Goal: Task Accomplishment & Management: Complete application form

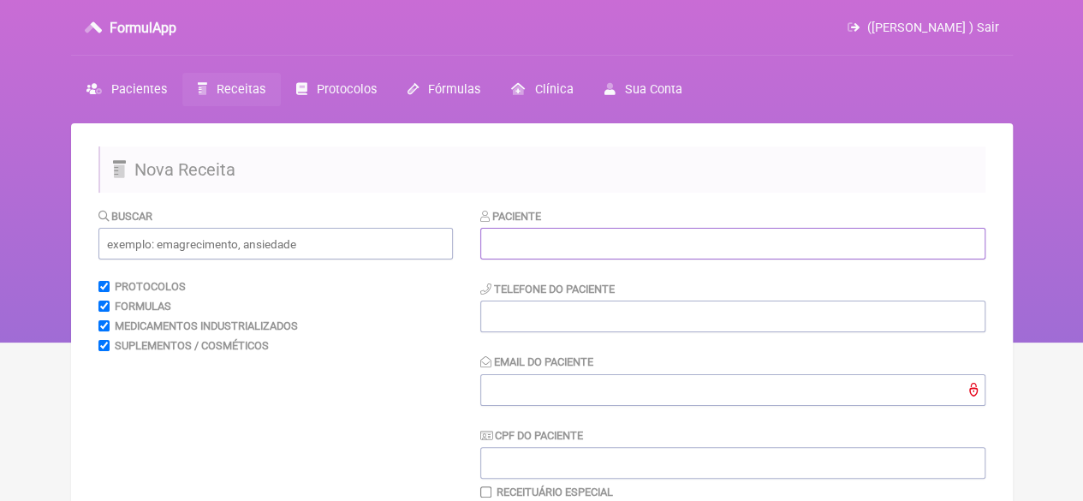
click at [507, 251] on input "text" at bounding box center [732, 244] width 505 height 32
paste input "[PERSON_NAME]"
type input "[PERSON_NAME]"
click at [524, 323] on input "tel" at bounding box center [732, 316] width 505 height 32
type input "21"
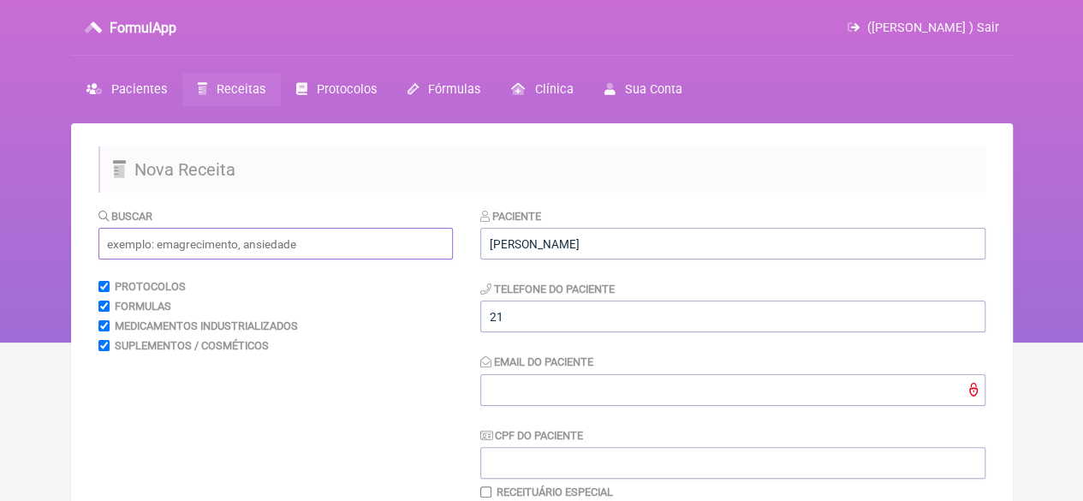
click at [347, 244] on input "text" at bounding box center [275, 244] width 354 height 32
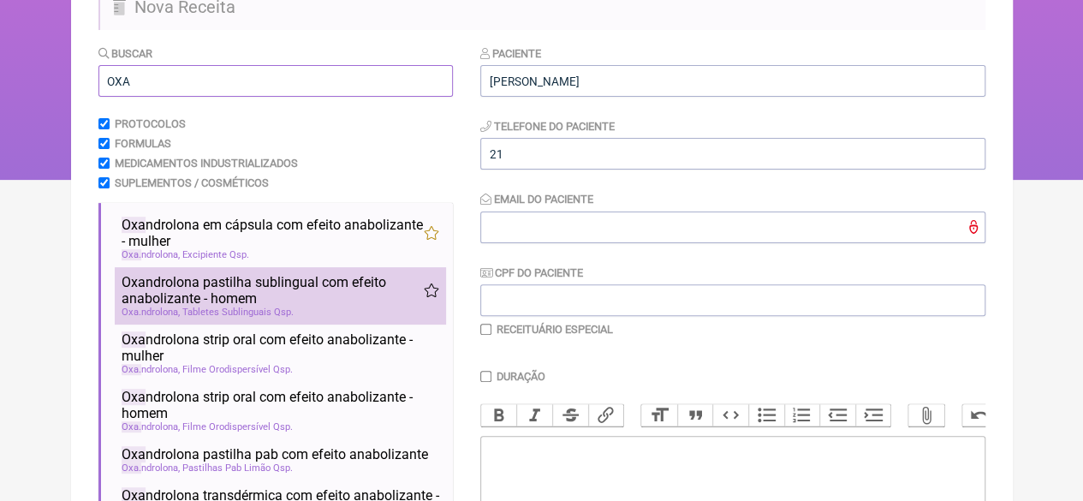
scroll to position [171, 0]
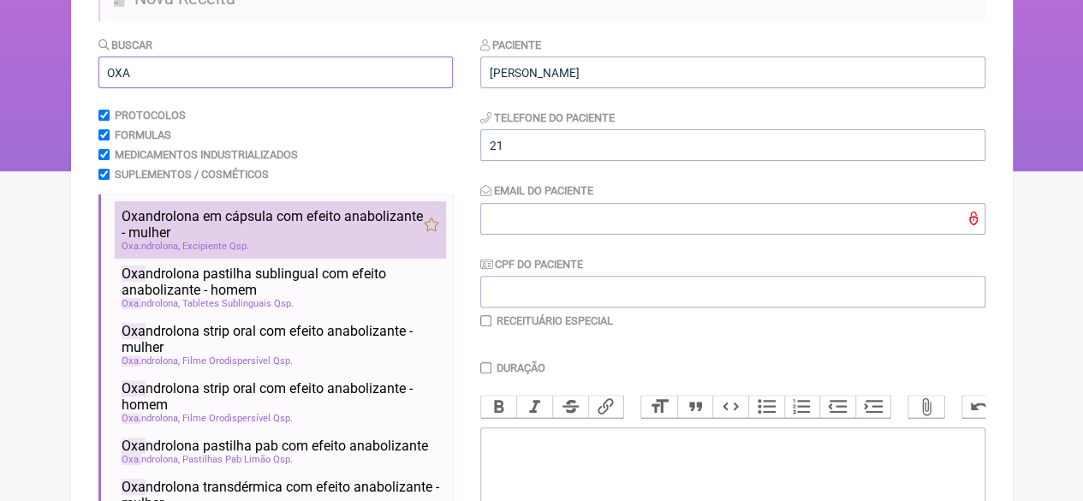
type input "OXA"
click at [231, 230] on span "Oxa ndrolona em cápsula com efeito anabolizante - mulher" at bounding box center [273, 224] width 302 height 33
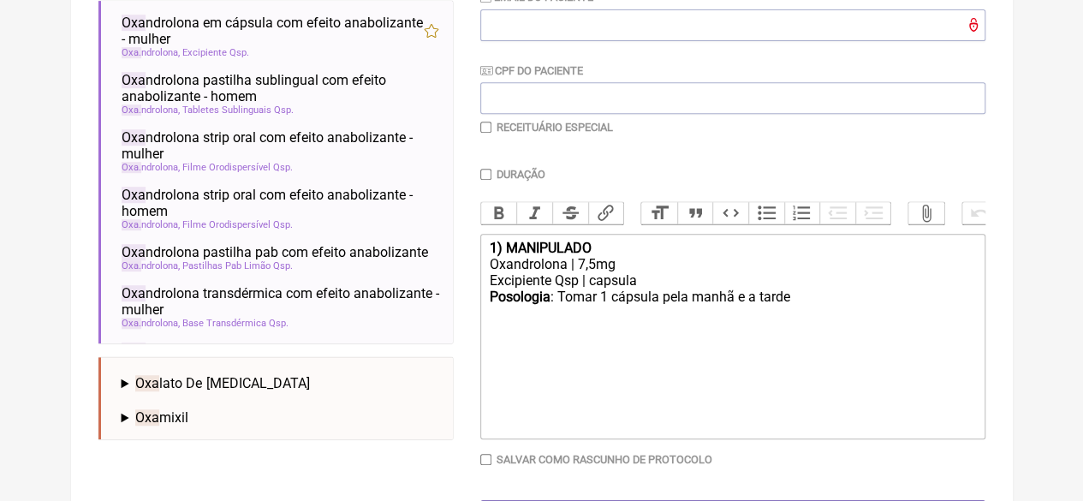
scroll to position [428, 0]
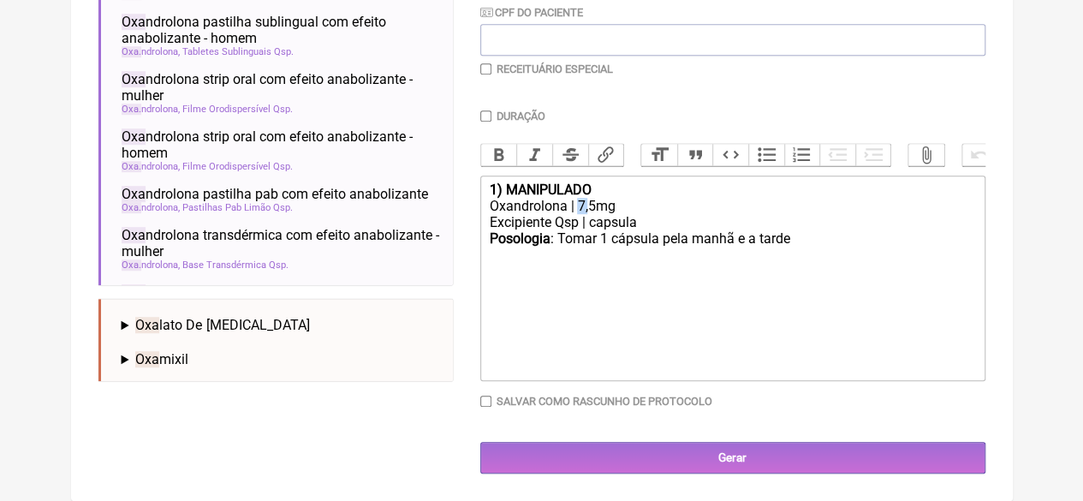
drag, startPoint x: 589, startPoint y: 215, endPoint x: 579, endPoint y: 213, distance: 10.4
click at [579, 213] on div "Oxandrolona | 7,5mg" at bounding box center [732, 206] width 486 height 16
drag, startPoint x: 778, startPoint y: 249, endPoint x: 786, endPoint y: 269, distance: 21.1
click at [759, 252] on div "Posologia : Tomar 1 cápsula pela manhã e a tarde ㅤ" at bounding box center [732, 247] width 486 height 34
type trix-editor "<div><strong>1) MANIPULADO</strong></div><div>Oxandrolona | 5mg</div><div>Excip…"
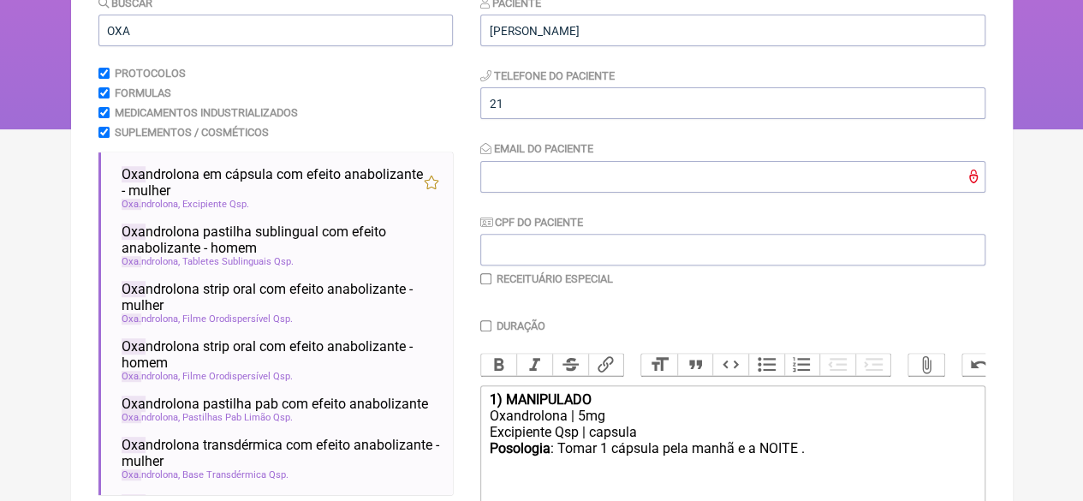
scroll to position [171, 0]
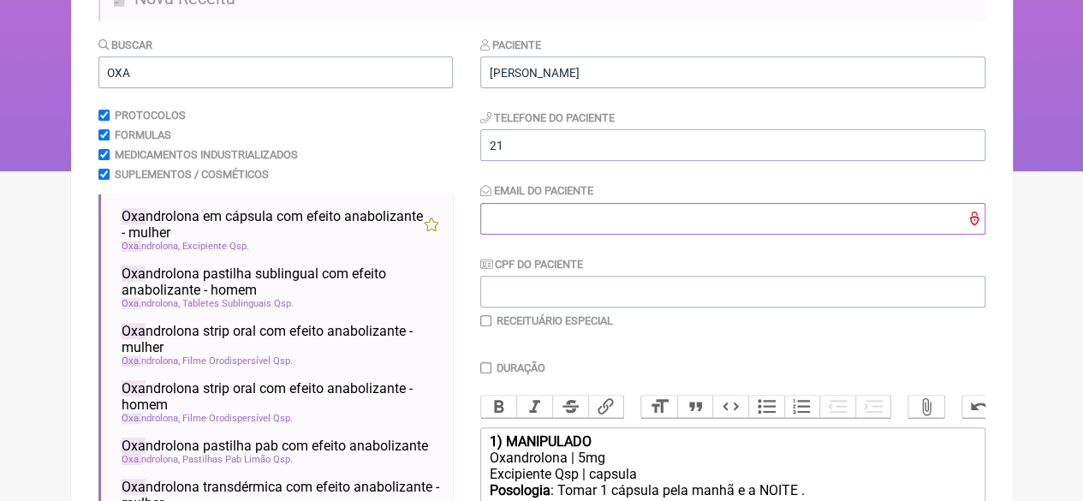
click at [505, 227] on input "Email do Paciente" at bounding box center [732, 219] width 505 height 32
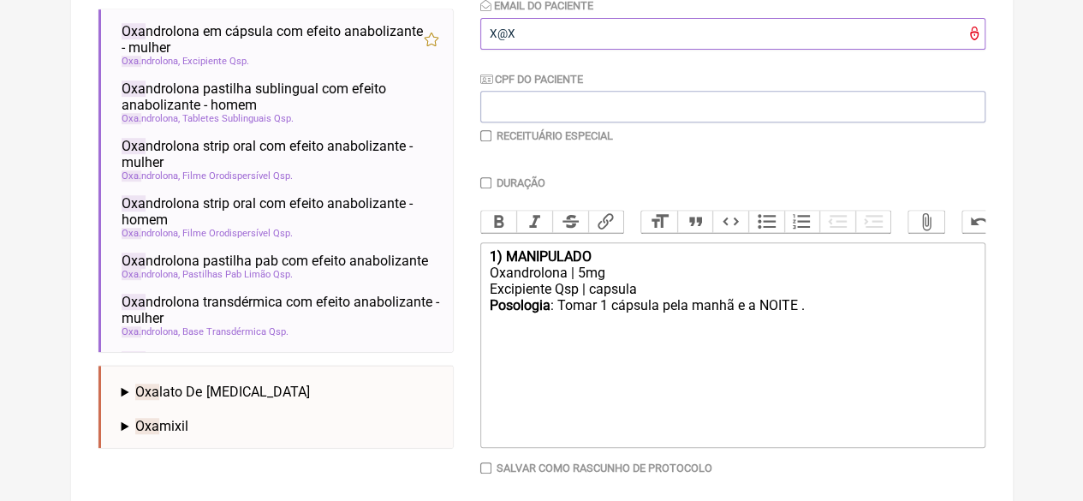
scroll to position [428, 0]
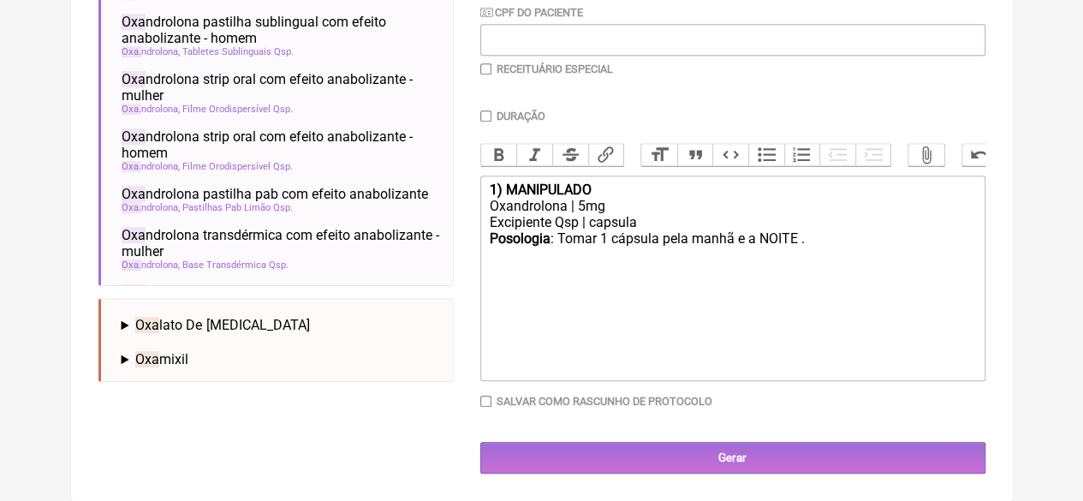
type input "X@X"
click at [856, 249] on div "Posologia : Tomar 1 cápsula pela manhã e a NOITE . ㅤ" at bounding box center [732, 263] width 486 height 67
type trix-editor "<div><strong>1) MANIPULADO</strong></div><div>Oxandrolona | 5mg</div><div>Excip…"
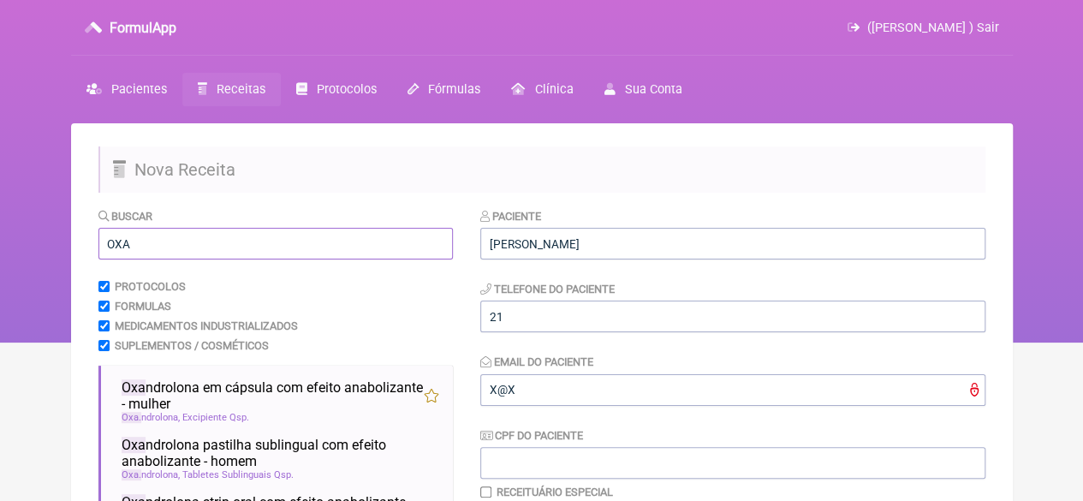
drag, startPoint x: 145, startPoint y: 241, endPoint x: 50, endPoint y: 251, distance: 96.3
click at [50, 251] on div "FormulApp ([PERSON_NAME] ) Sair [GEOGRAPHIC_DATA] Receitas Protocolos Fórmulas …" at bounding box center [541, 171] width 1083 height 342
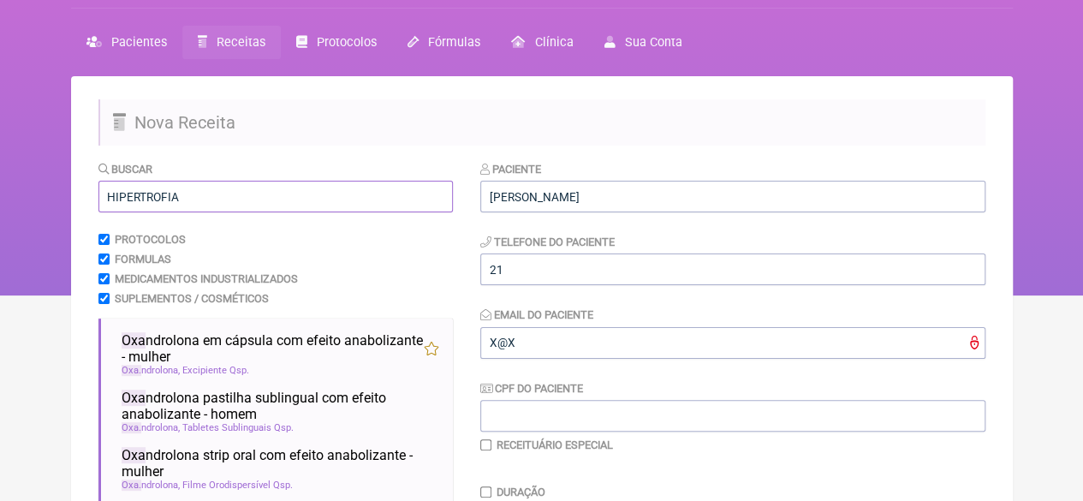
scroll to position [257, 0]
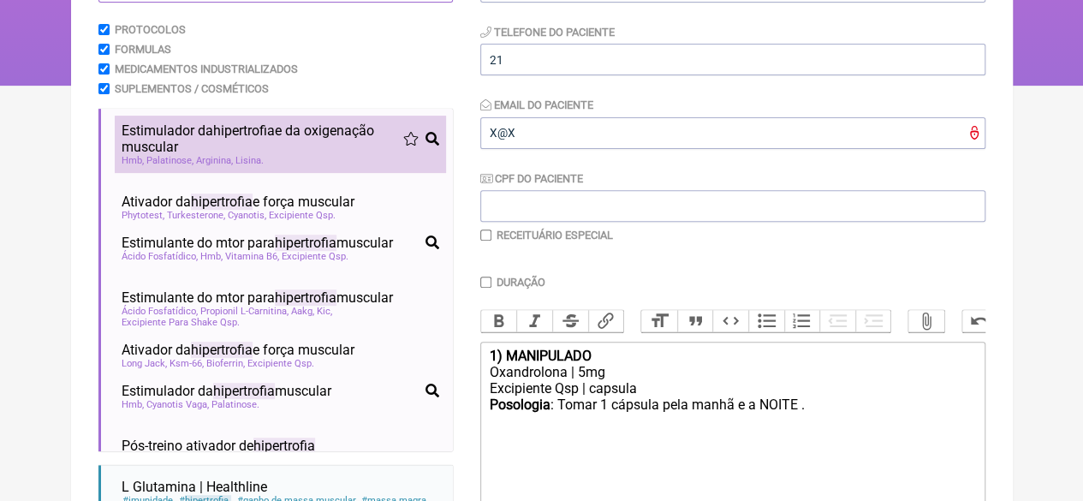
type input "HIPERTROFIA"
click at [192, 151] on span "Estimulador da hipertrofia e da oxigenação muscular" at bounding box center [263, 138] width 282 height 33
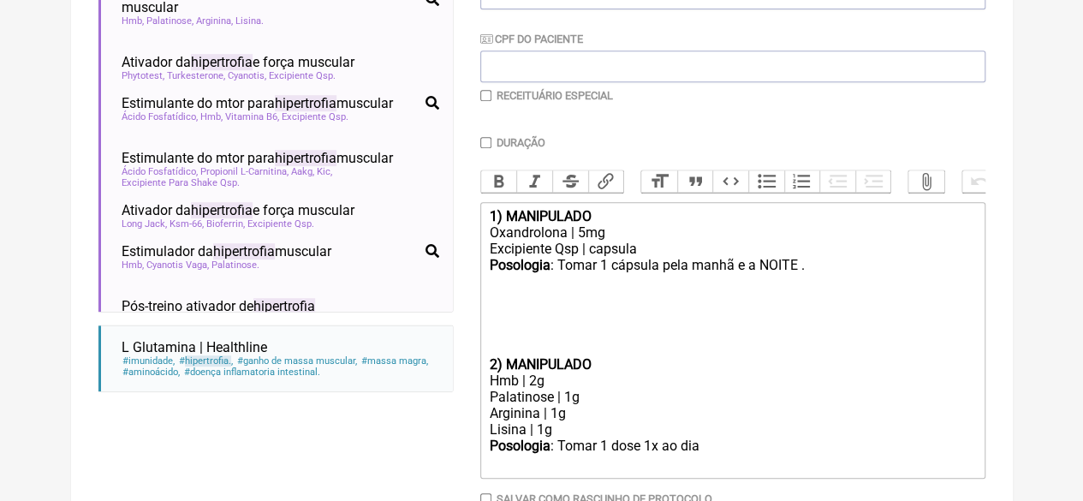
scroll to position [512, 0]
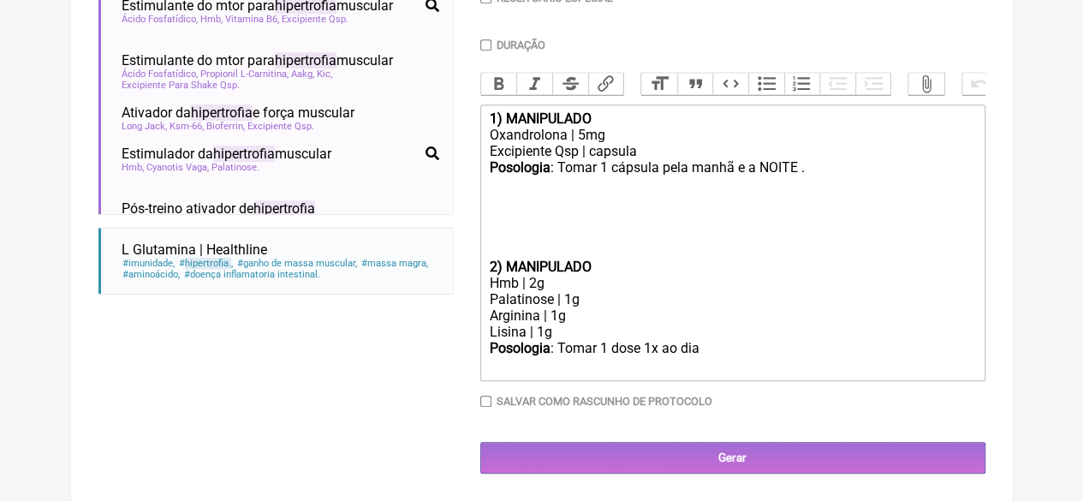
click at [487, 261] on trix-editor "1) MANIPULADO Oxandrolona | 5mg Excipiente Qsp | capsula Posologia : Tomar 1 cá…" at bounding box center [732, 242] width 505 height 276
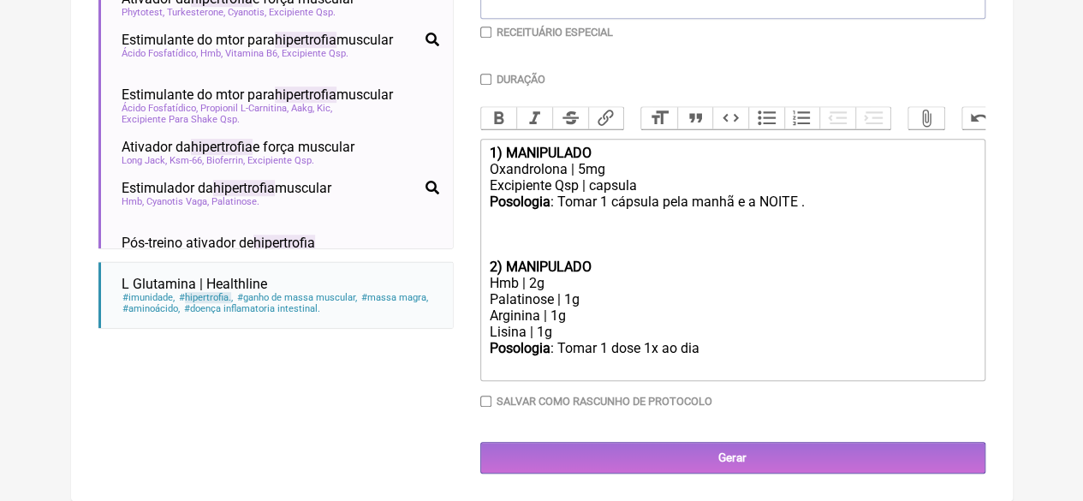
scroll to position [478, 0]
drag, startPoint x: 565, startPoint y: 329, endPoint x: 484, endPoint y: 319, distance: 81.1
click at [484, 319] on trix-editor "1) MANIPULADO Oxandrolona | 5mg Excipiente Qsp | capsula Posologia : Tomar 1 cá…" at bounding box center [732, 260] width 505 height 242
click at [706, 352] on div "Posologia : Tomar 1 dose 1x ao dia ㅤ" at bounding box center [732, 357] width 486 height 34
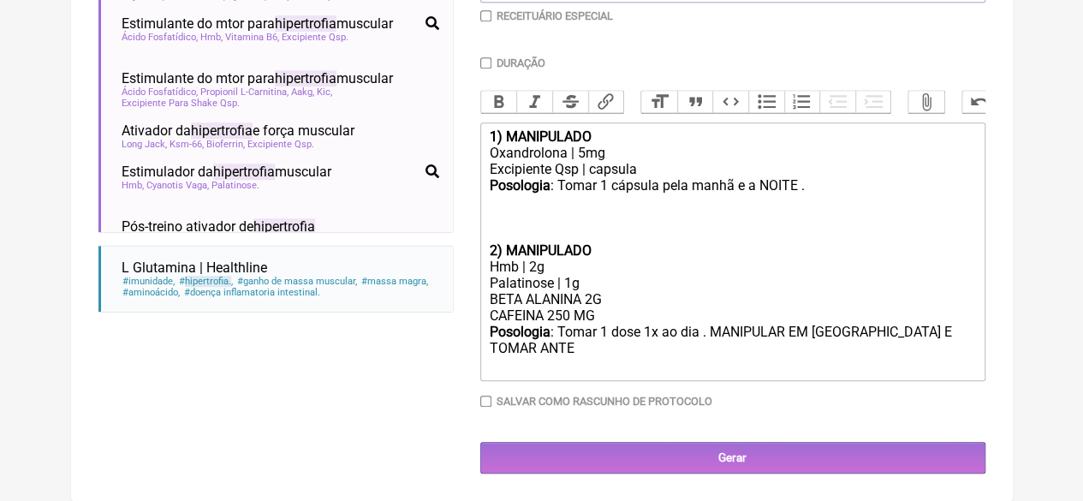
scroll to position [494, 0]
click at [854, 329] on div "Posologia : Tomar 1 dose 1x ao dia . MANIPULAR EM [GEOGRAPHIC_DATA] E TOMAR ANT…" at bounding box center [732, 348] width 486 height 50
type trix-editor "<div><strong>1) MANIPULADO</strong></div><div>Oxandrolona | 5mg</div><div>Excip…"
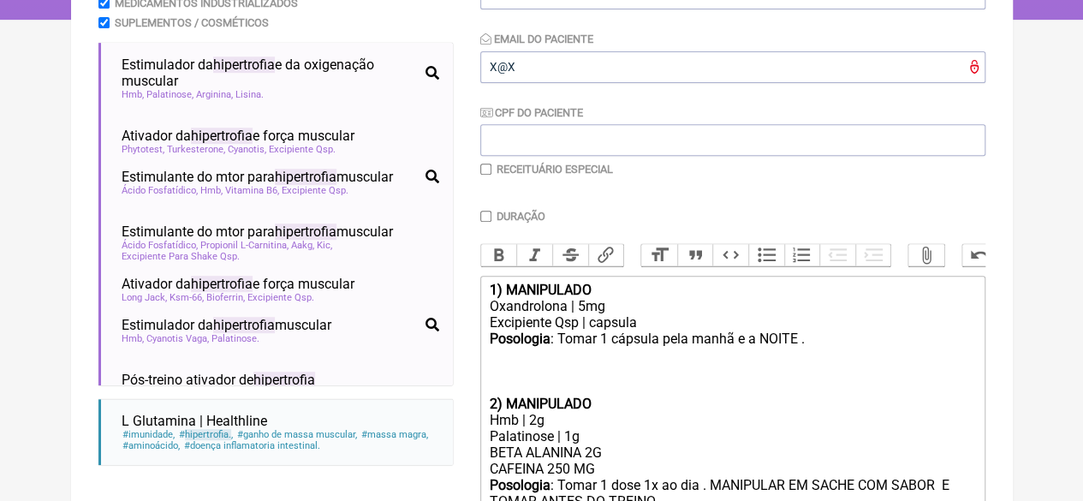
click at [486, 171] on input "checkbox" at bounding box center [485, 168] width 11 height 11
checkbox input "true"
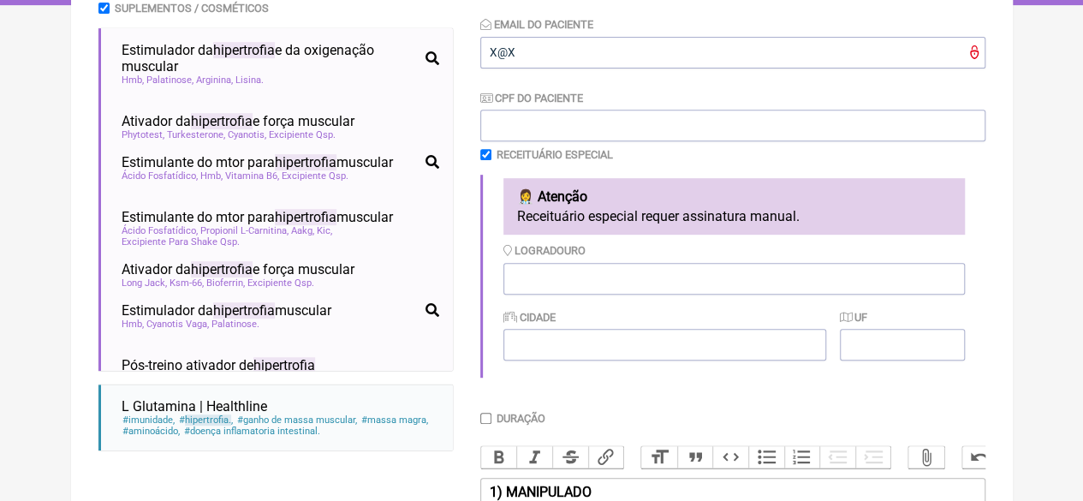
scroll to position [494, 0]
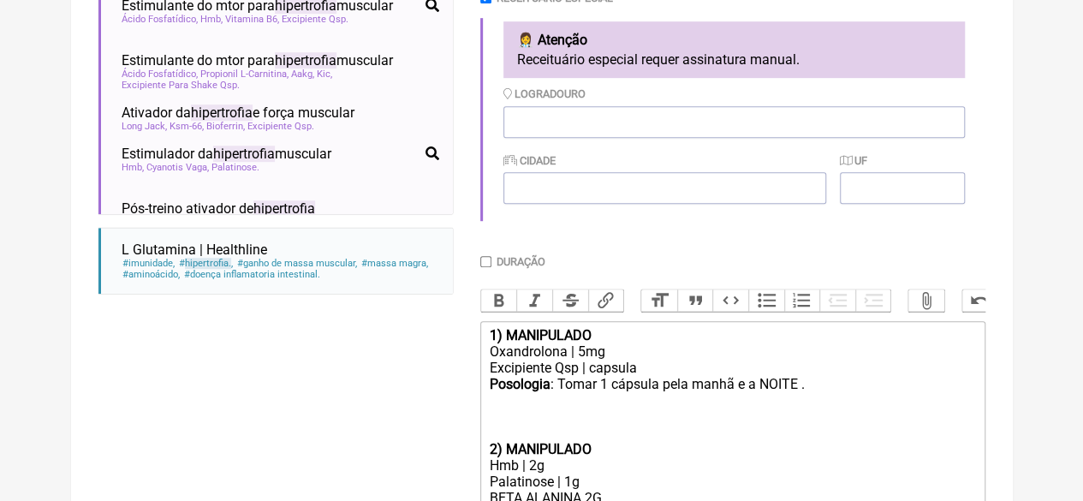
click at [485, 262] on input "Duração" at bounding box center [485, 261] width 11 height 11
checkbox input "true"
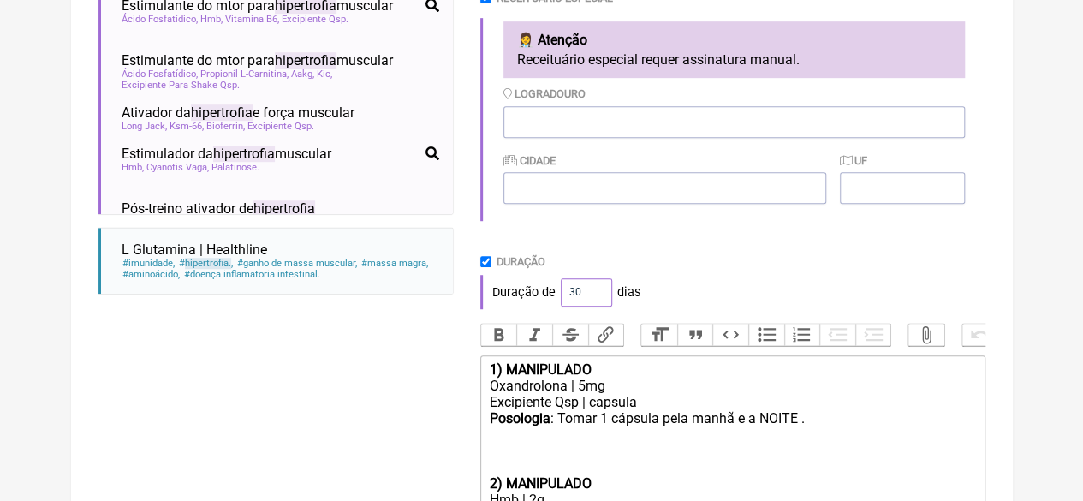
drag, startPoint x: 574, startPoint y: 290, endPoint x: 546, endPoint y: 295, distance: 28.7
click at [546, 295] on div "Duração de 30 dias" at bounding box center [732, 292] width 505 height 34
type input "60"
click at [695, 263] on div "Duração" at bounding box center [732, 261] width 505 height 13
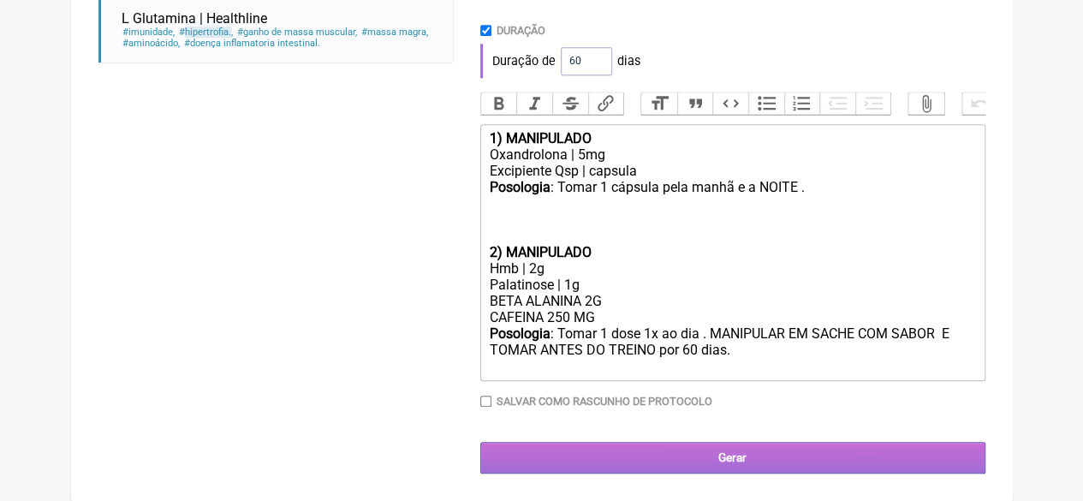
click at [718, 460] on input "Gerar" at bounding box center [732, 458] width 505 height 32
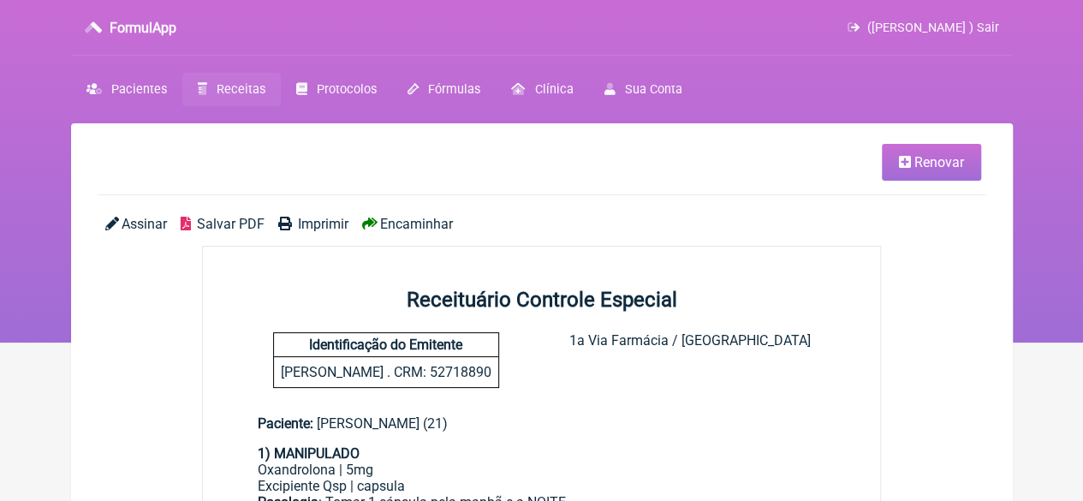
click at [329, 222] on span "Imprimir" at bounding box center [323, 224] width 50 height 16
